Goal: Task Accomplishment & Management: Use online tool/utility

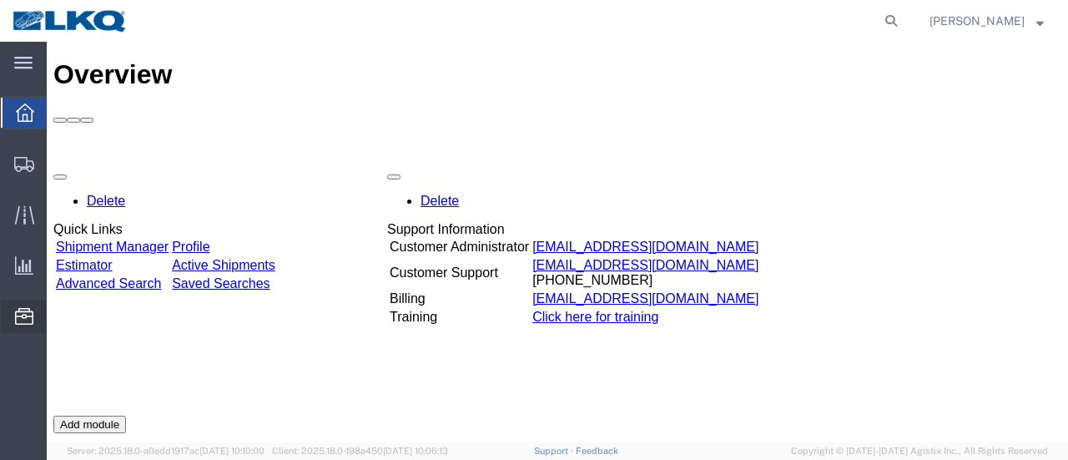
click at [0, 0] on span "Location Appointment" at bounding box center [0, 0] width 0 height 0
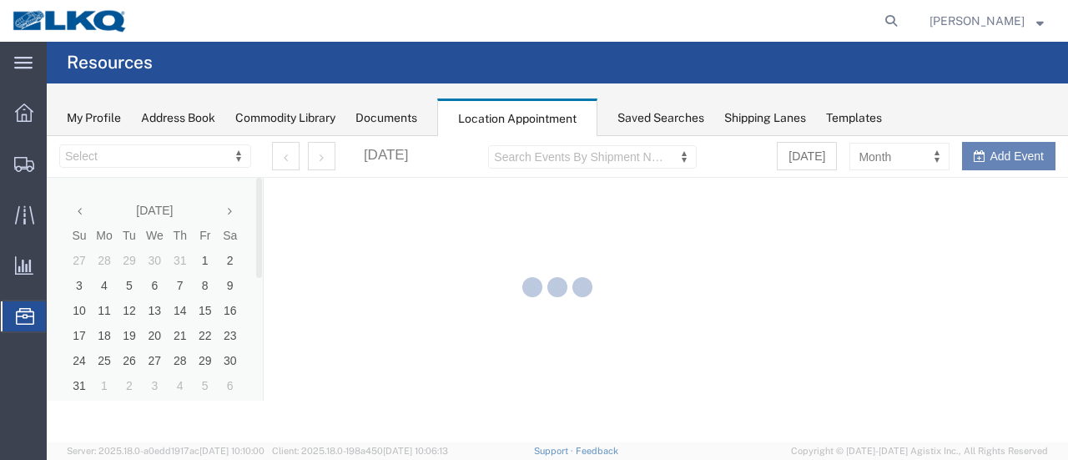
select select "28712"
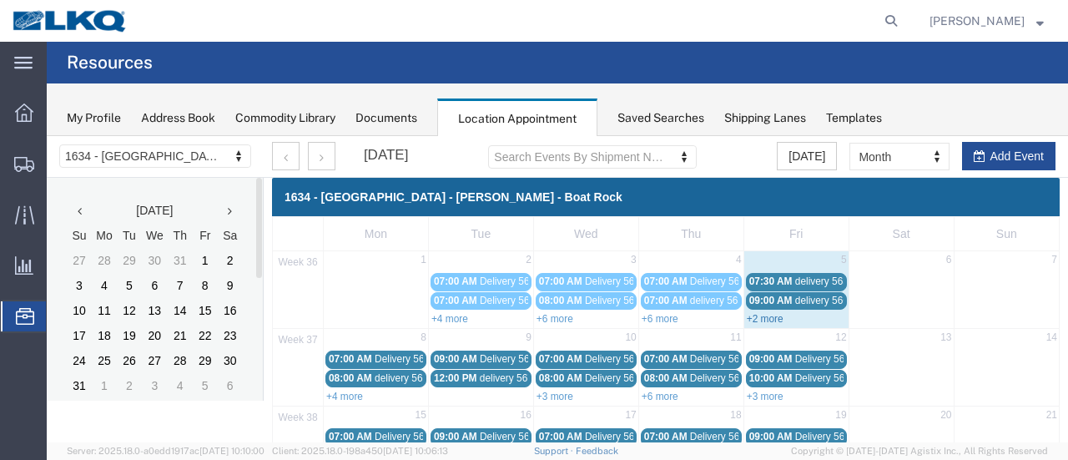
click at [753, 314] on link "+2 more" at bounding box center [765, 319] width 37 height 12
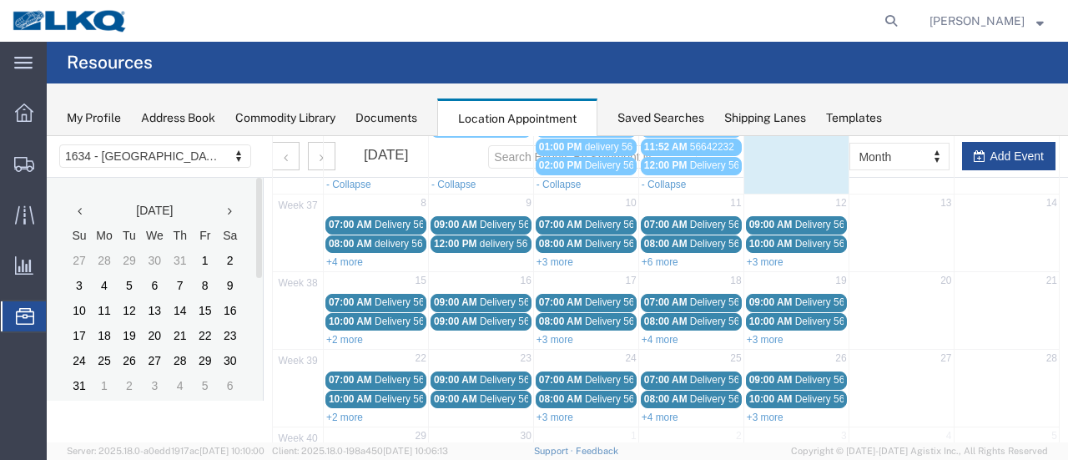
scroll to position [250, 0]
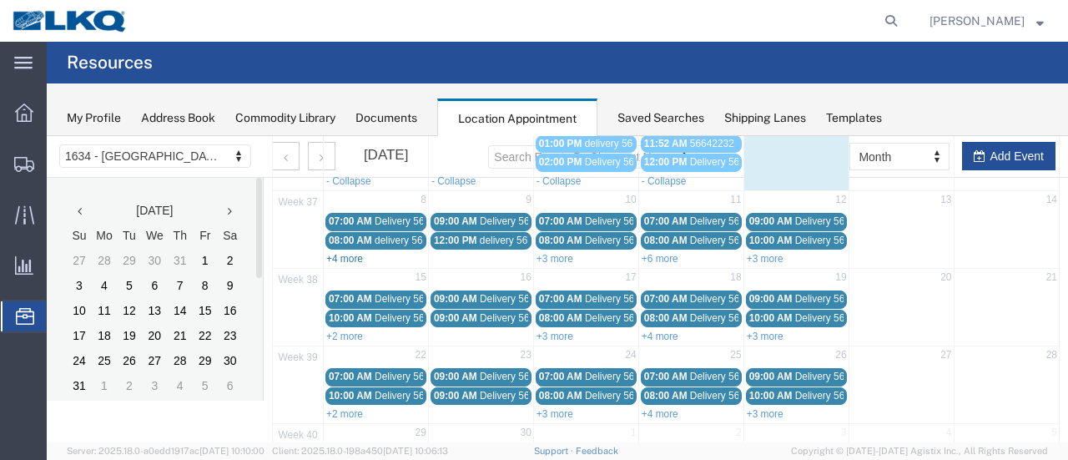
click at [340, 253] on link "+4 more" at bounding box center [344, 259] width 37 height 12
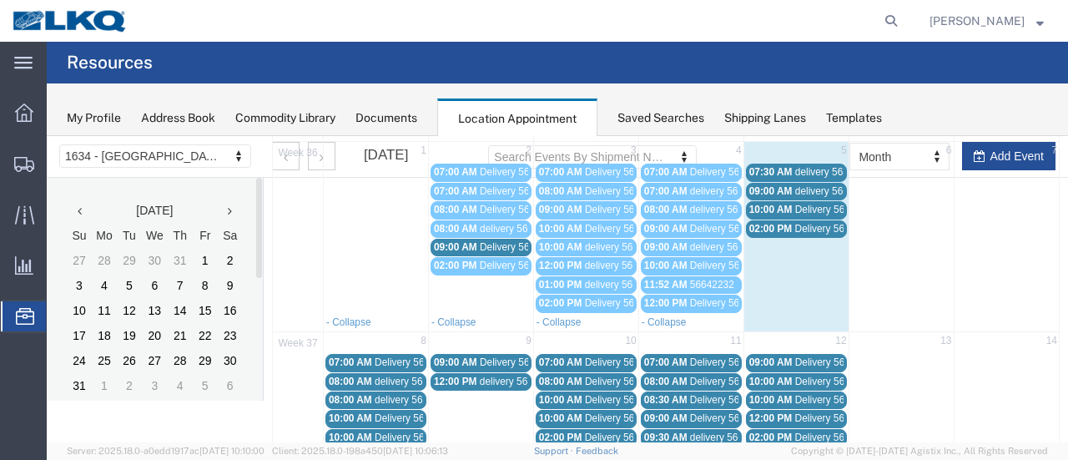
scroll to position [0, 0]
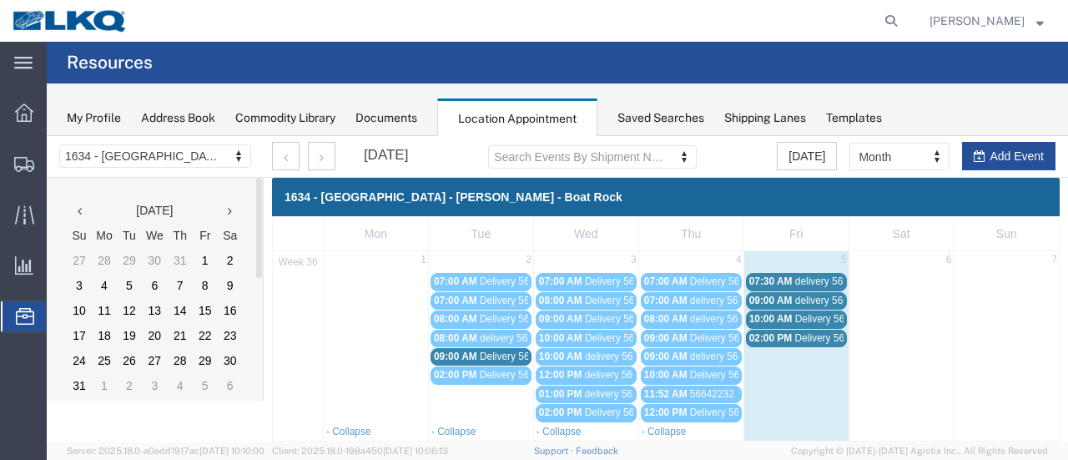
click at [815, 281] on span "delivery 56329153" at bounding box center [835, 281] width 81 height 12
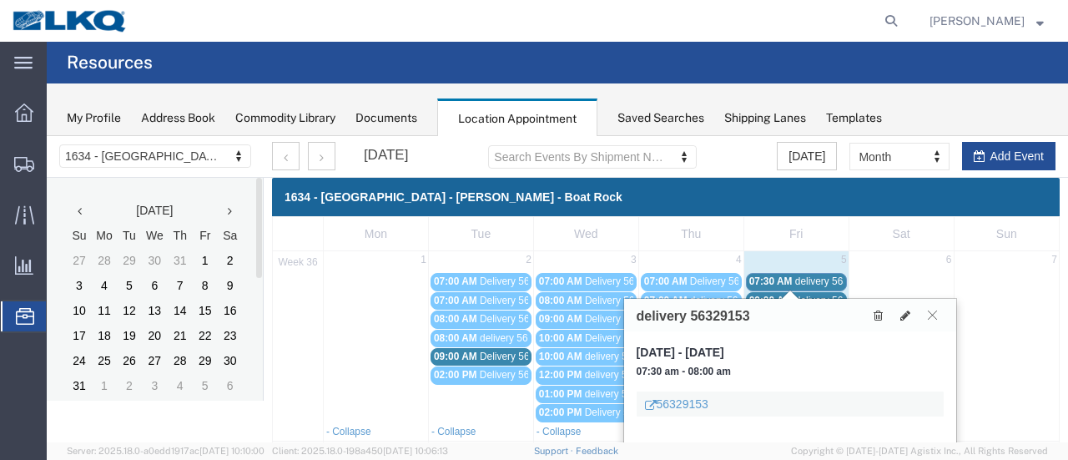
click at [928, 311] on icon at bounding box center [932, 315] width 9 height 10
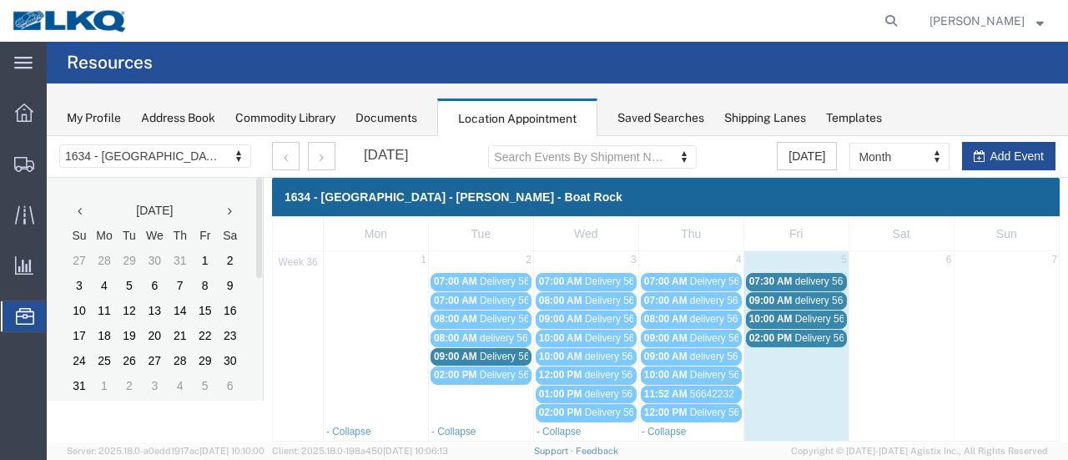
click at [490, 353] on span "Delivery 56246850" at bounding box center [521, 356] width 83 height 12
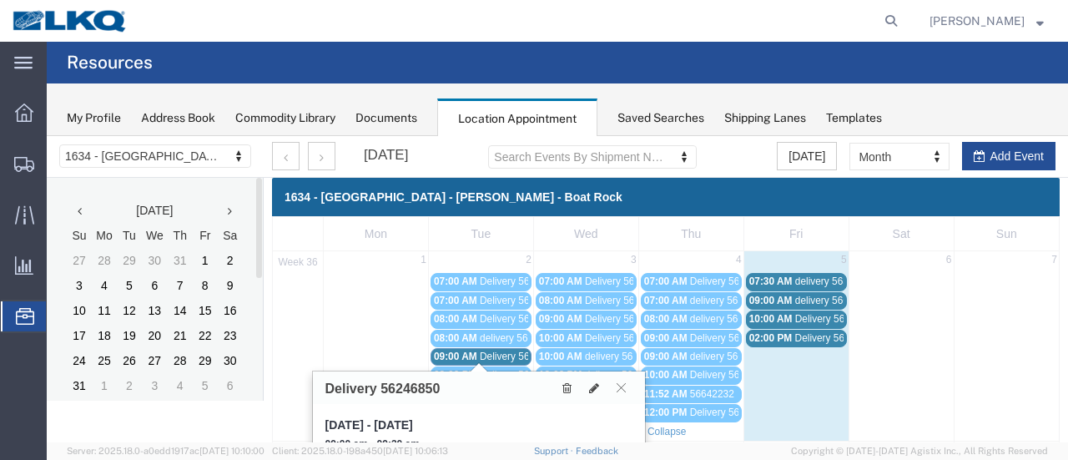
scroll to position [250, 0]
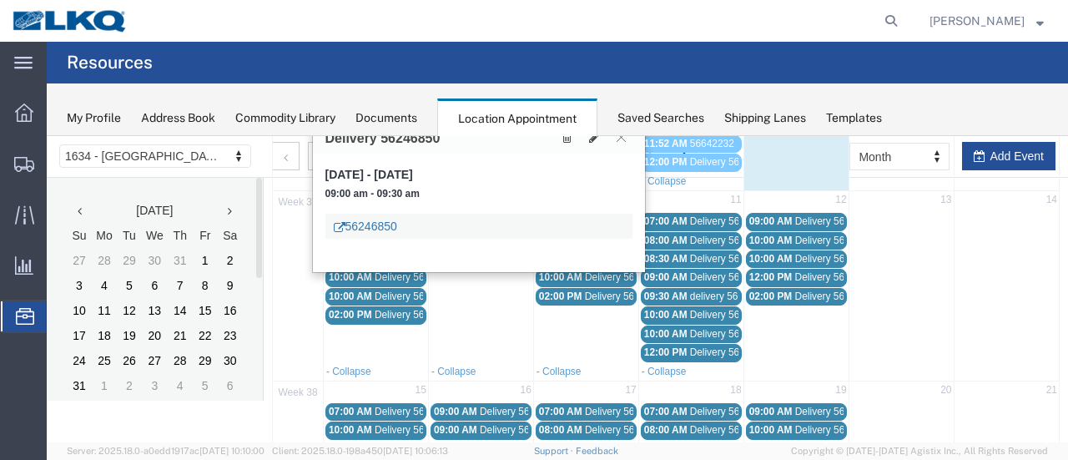
click at [367, 226] on link "56246850" at bounding box center [365, 226] width 63 height 17
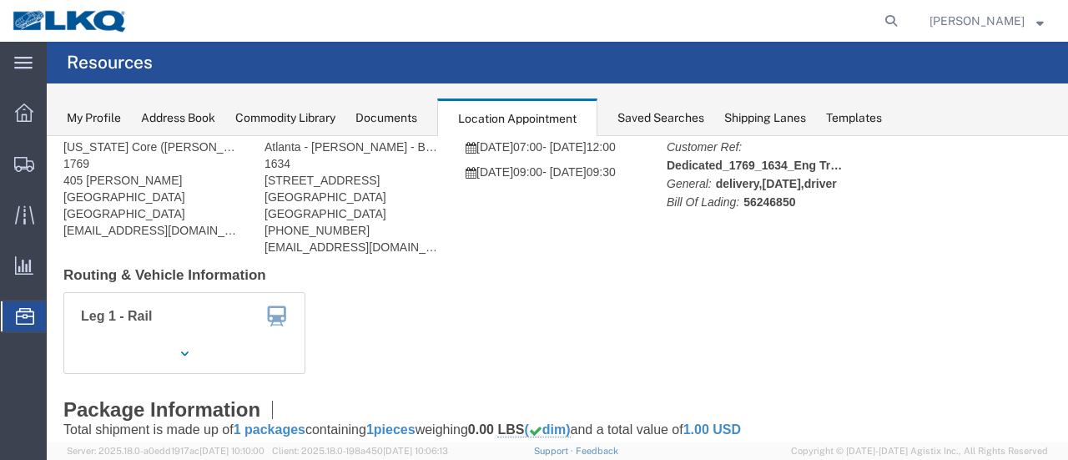
scroll to position [0, 0]
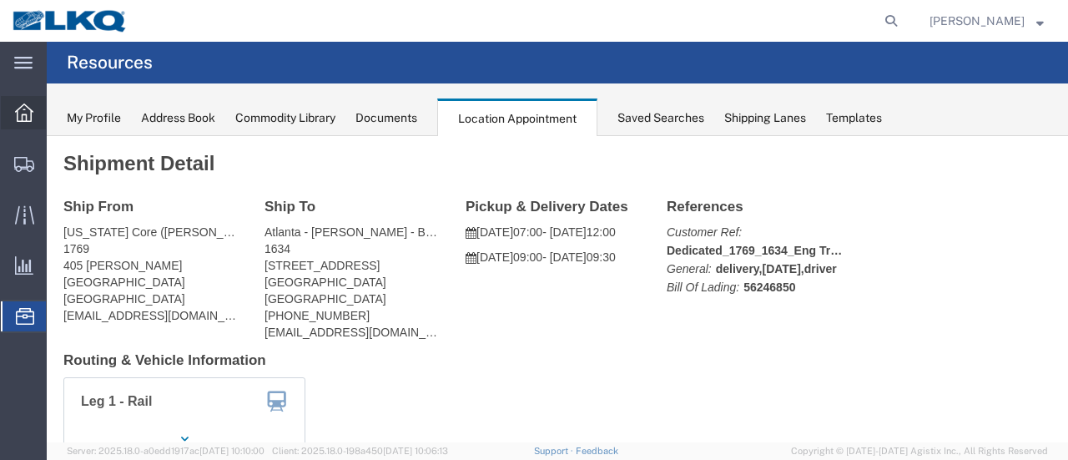
click at [25, 106] on icon at bounding box center [24, 112] width 18 height 18
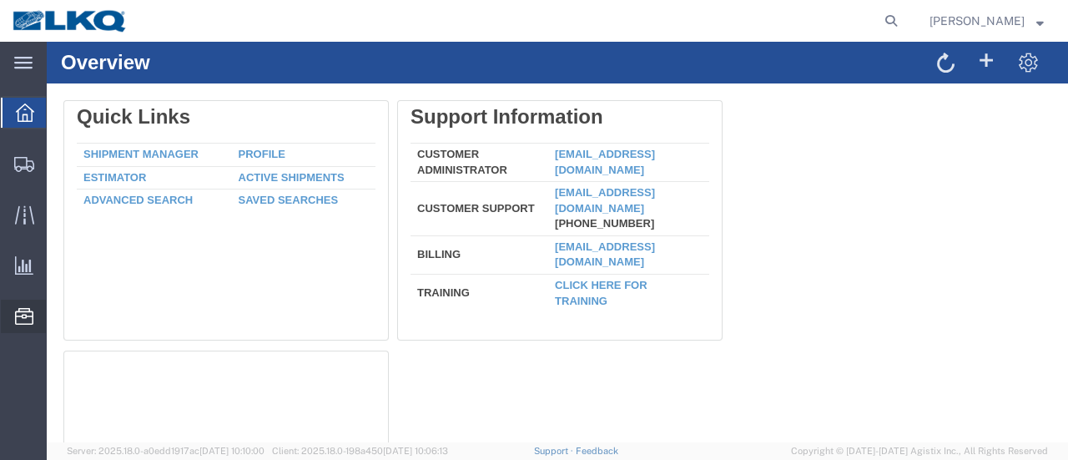
click at [0, 0] on span "Location Appointment" at bounding box center [0, 0] width 0 height 0
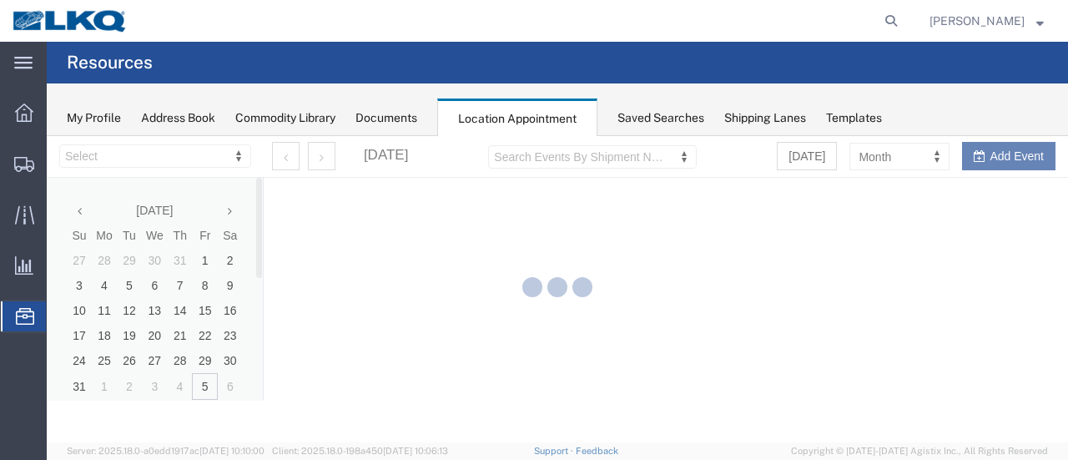
select select "28712"
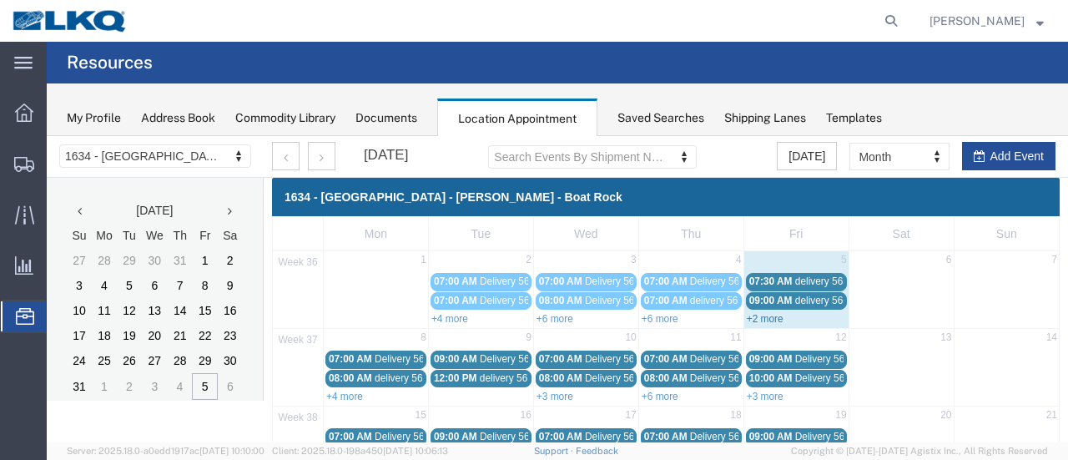
click at [753, 313] on link "+2 more" at bounding box center [765, 319] width 37 height 12
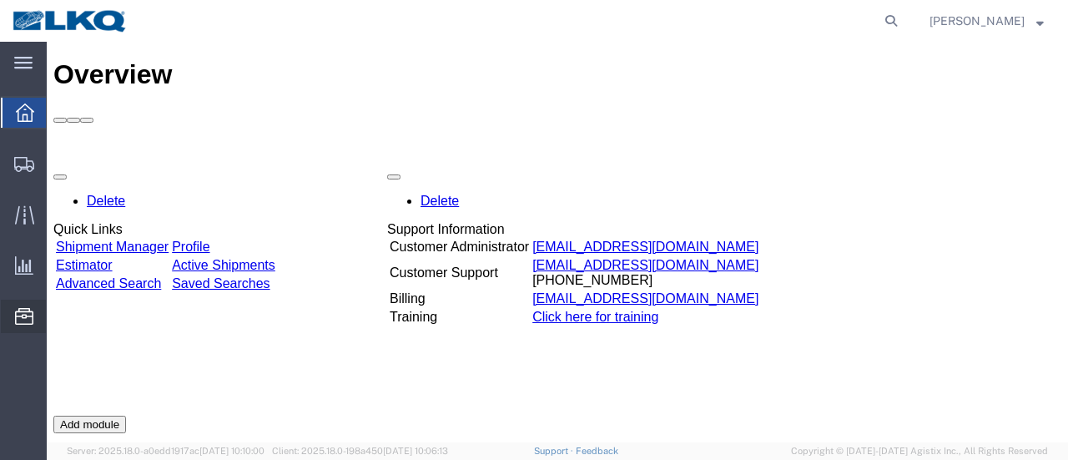
click at [0, 0] on span "Location Appointment" at bounding box center [0, 0] width 0 height 0
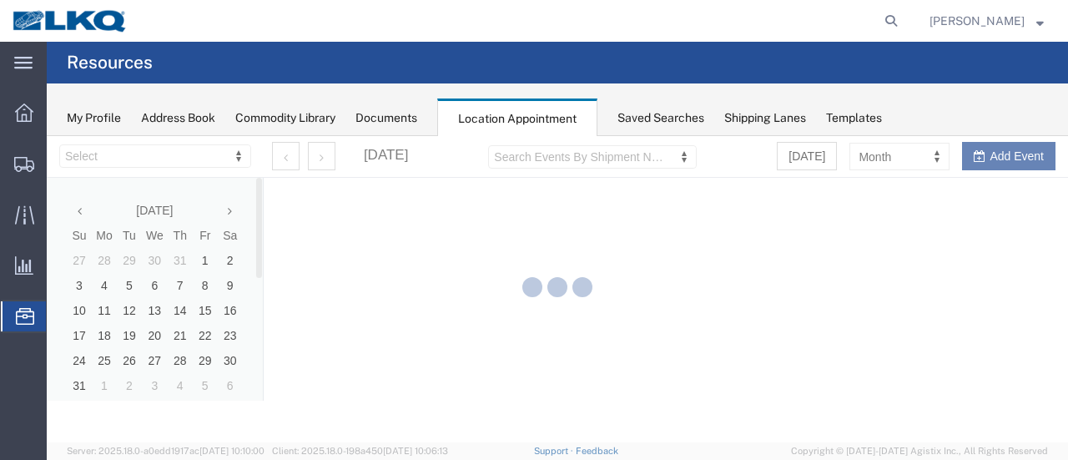
select select "28712"
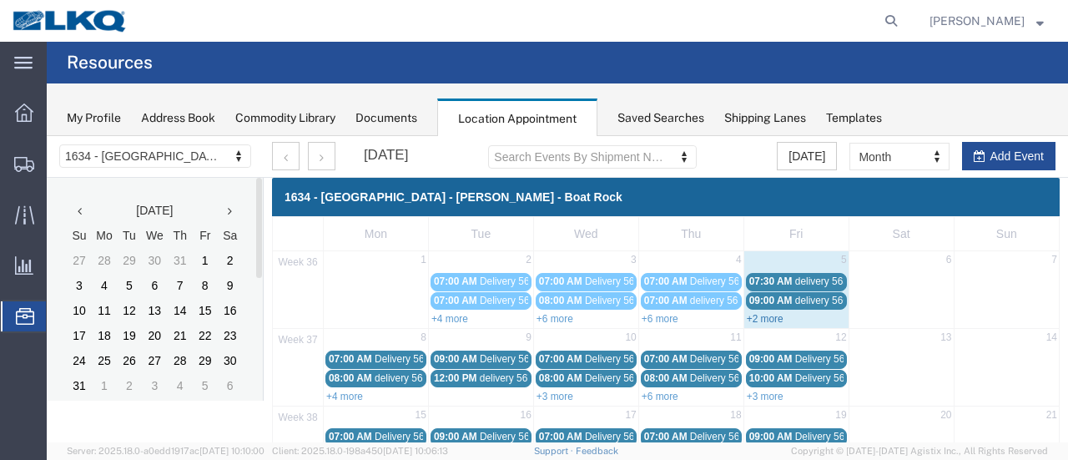
click at [752, 315] on link "+2 more" at bounding box center [765, 319] width 37 height 12
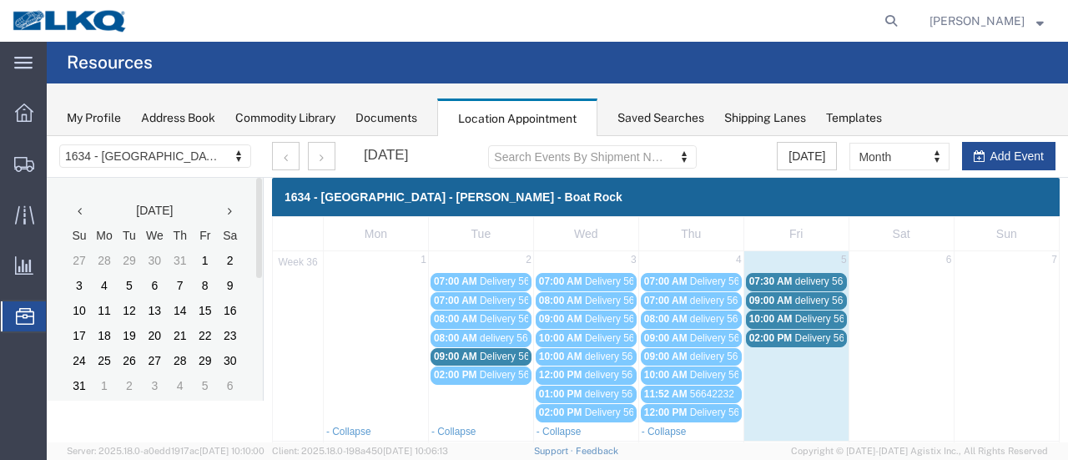
click at [813, 283] on span "delivery 56329153" at bounding box center [835, 281] width 81 height 12
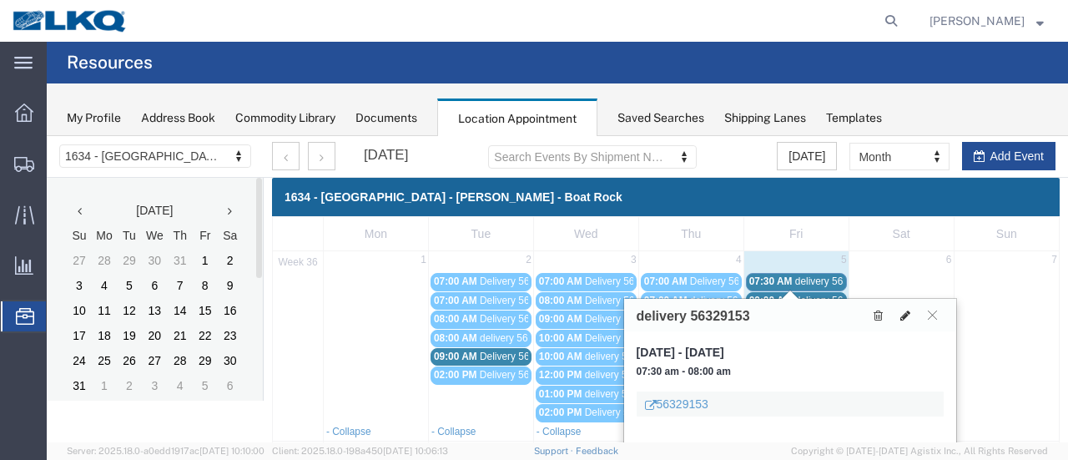
click at [904, 310] on icon at bounding box center [905, 316] width 10 height 12
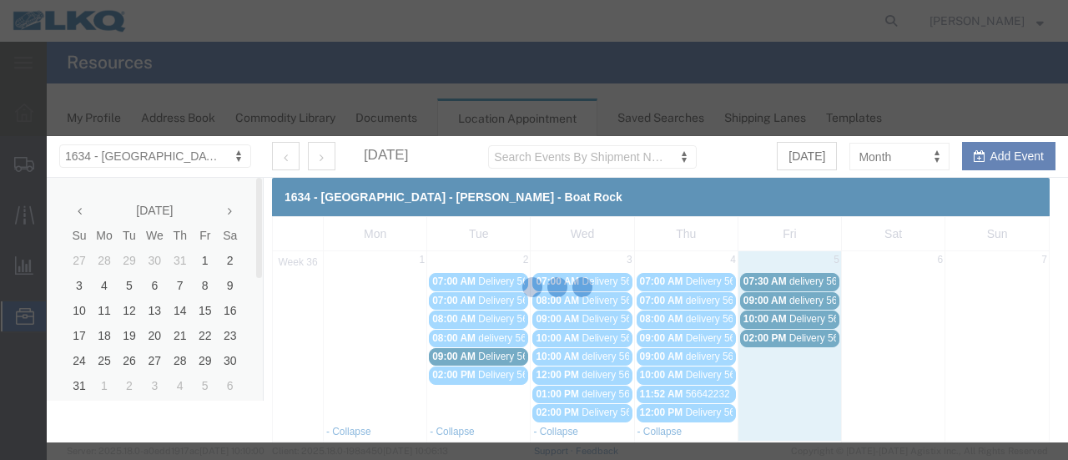
select select
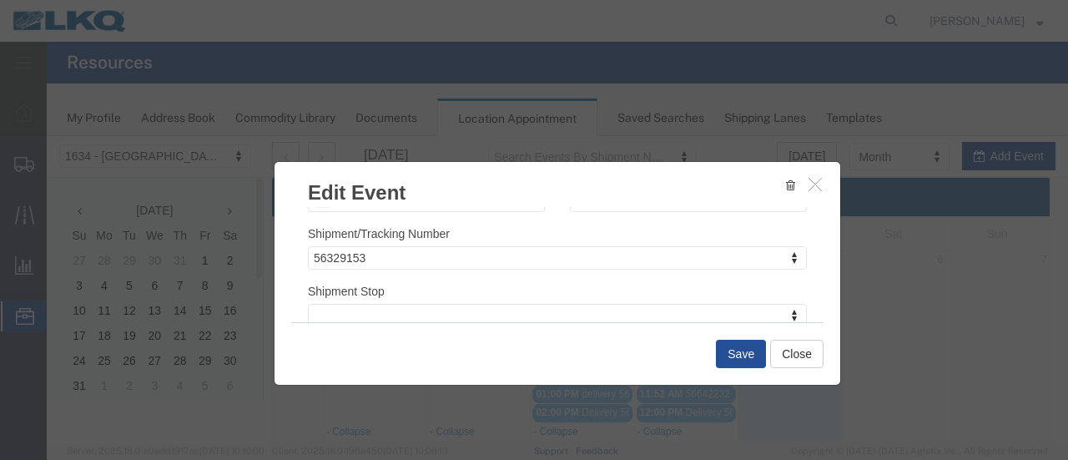
scroll to position [250, 0]
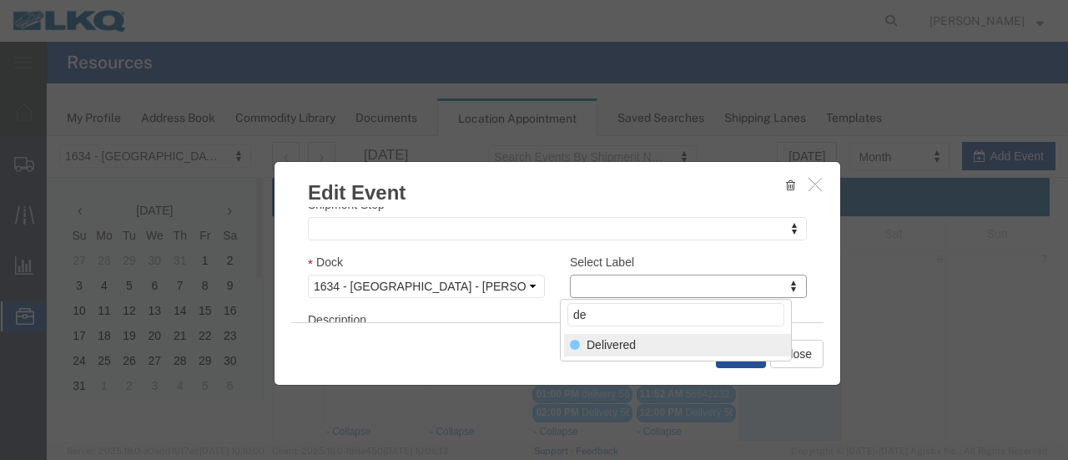
type input "de"
select select "40"
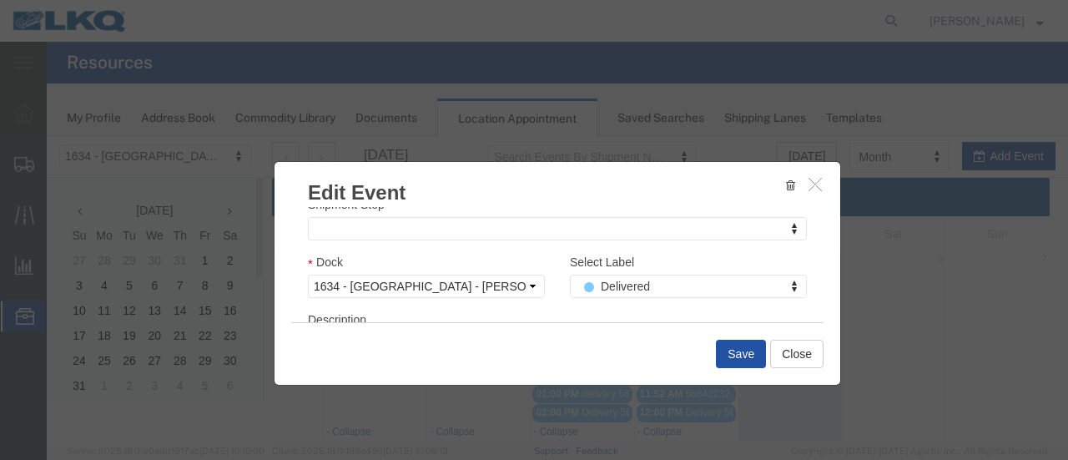
click at [739, 346] on button "Save" at bounding box center [741, 354] width 50 height 28
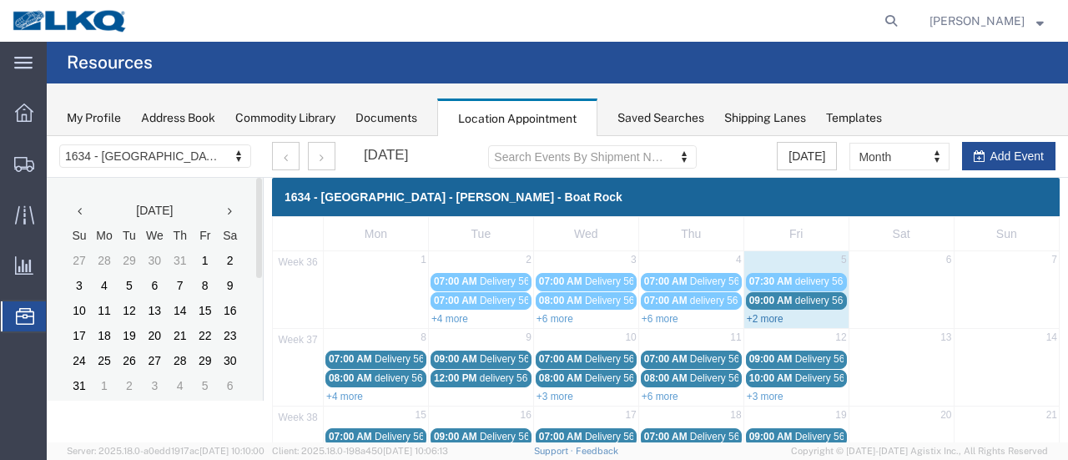
click at [754, 314] on link "+2 more" at bounding box center [765, 319] width 37 height 12
